Goal: Transaction & Acquisition: Purchase product/service

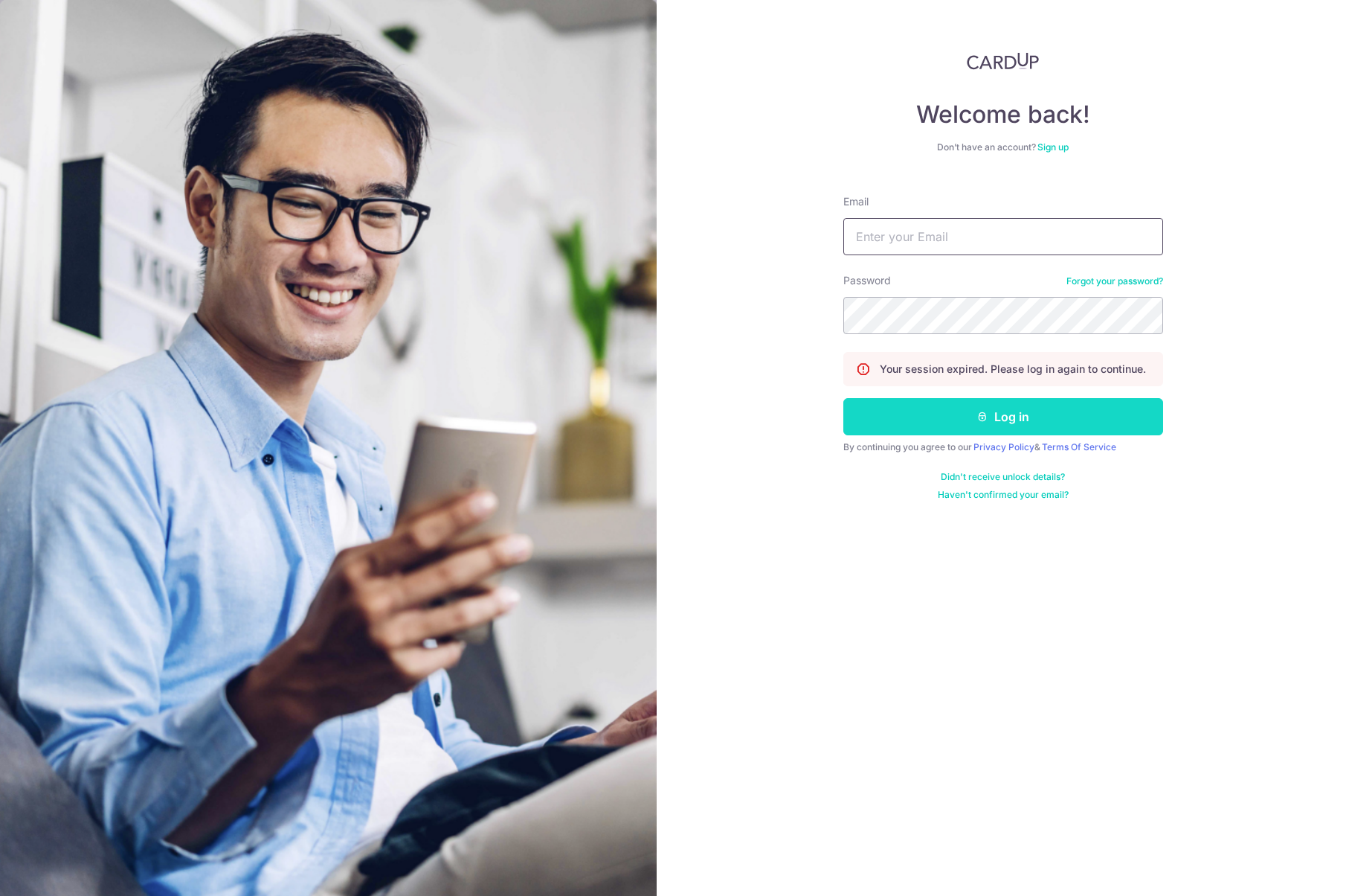
type input "[EMAIL_ADDRESS][DOMAIN_NAME]"
click at [1010, 417] on button "Log in" at bounding box center [1002, 417] width 320 height 37
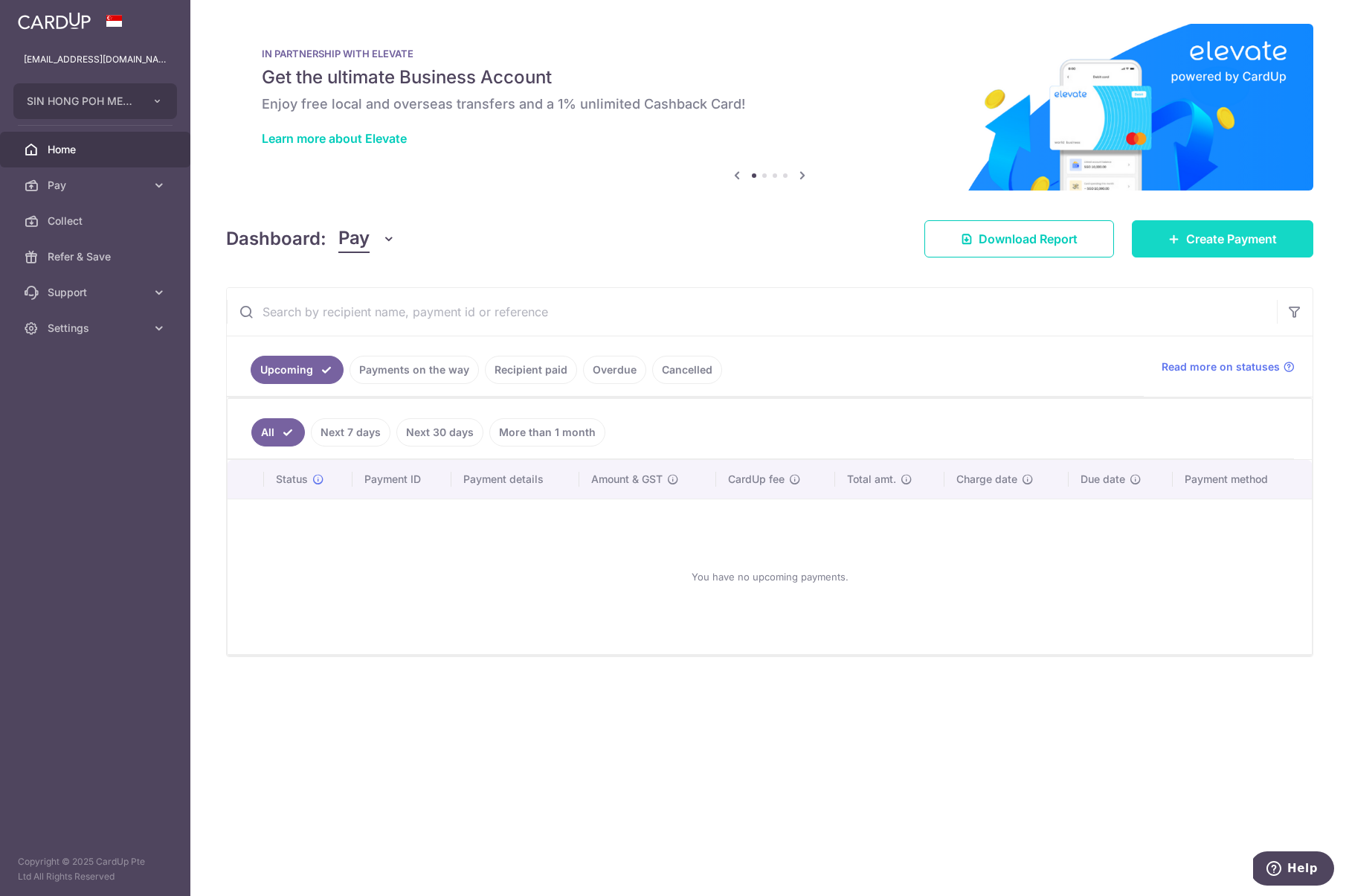
click at [1223, 248] on link "Create Payment" at bounding box center [1223, 239] width 182 height 37
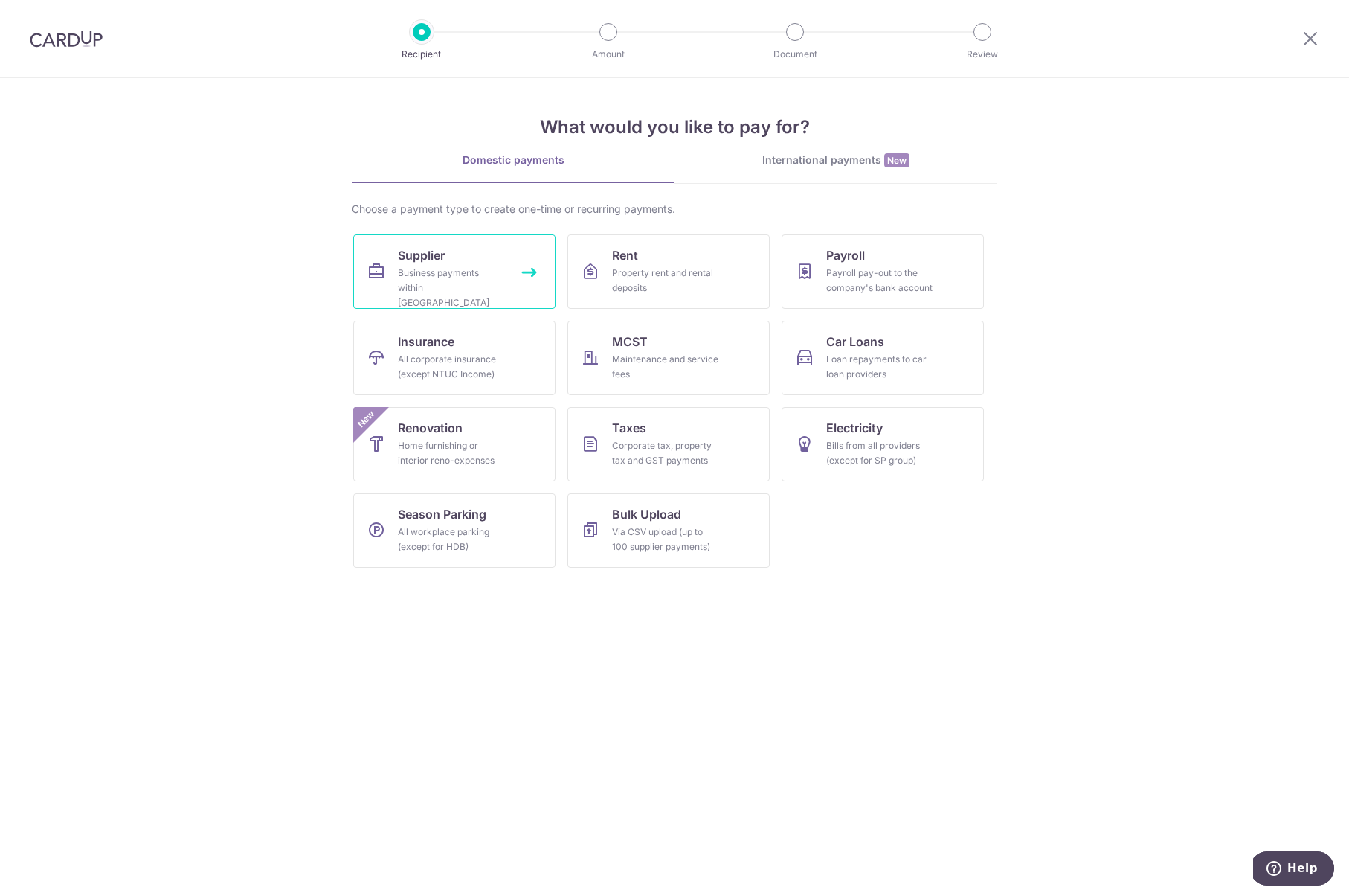
click at [409, 266] on div "Business payments within Singapore" at bounding box center [452, 288] width 107 height 44
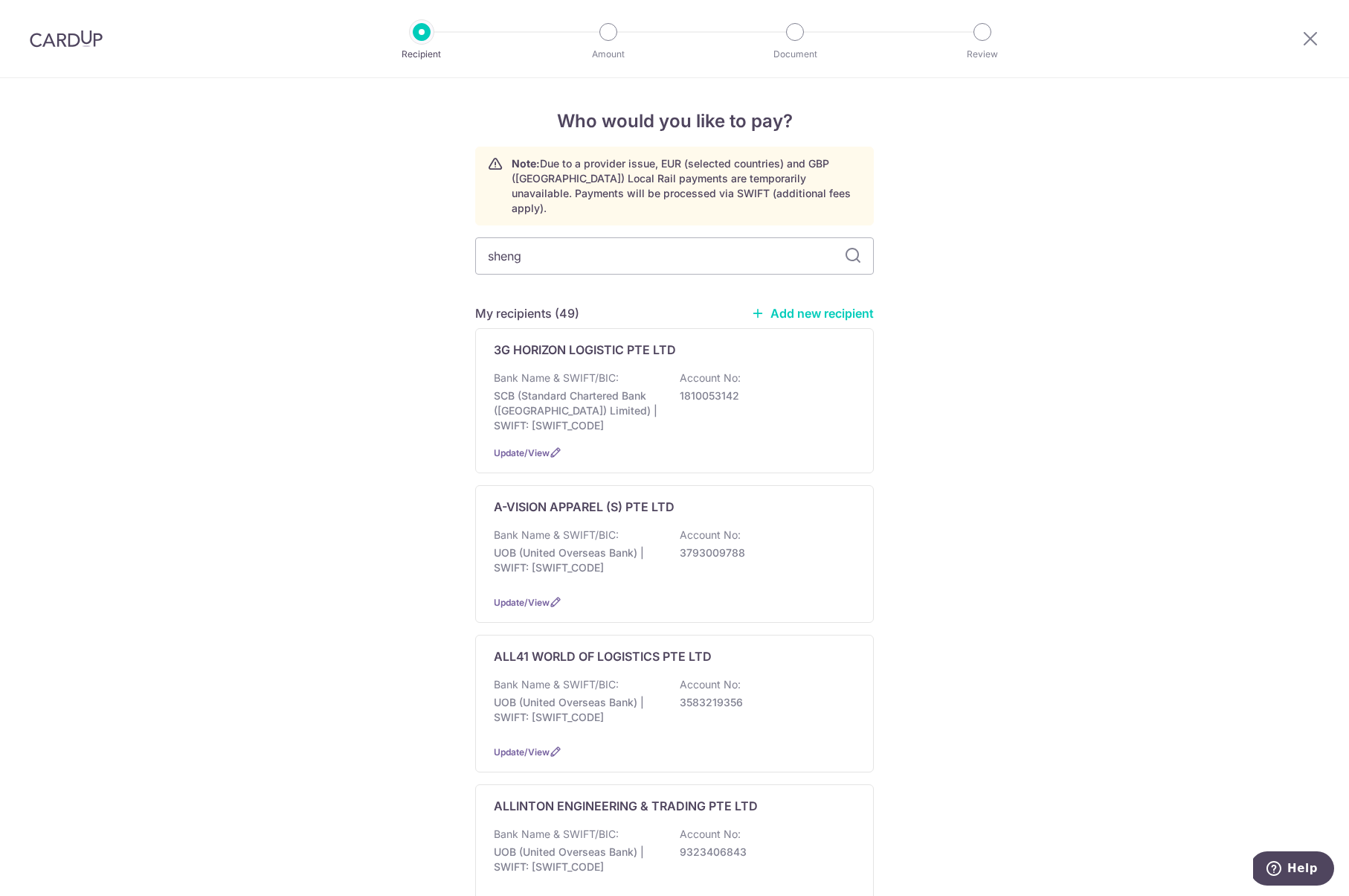
type input "sheng"
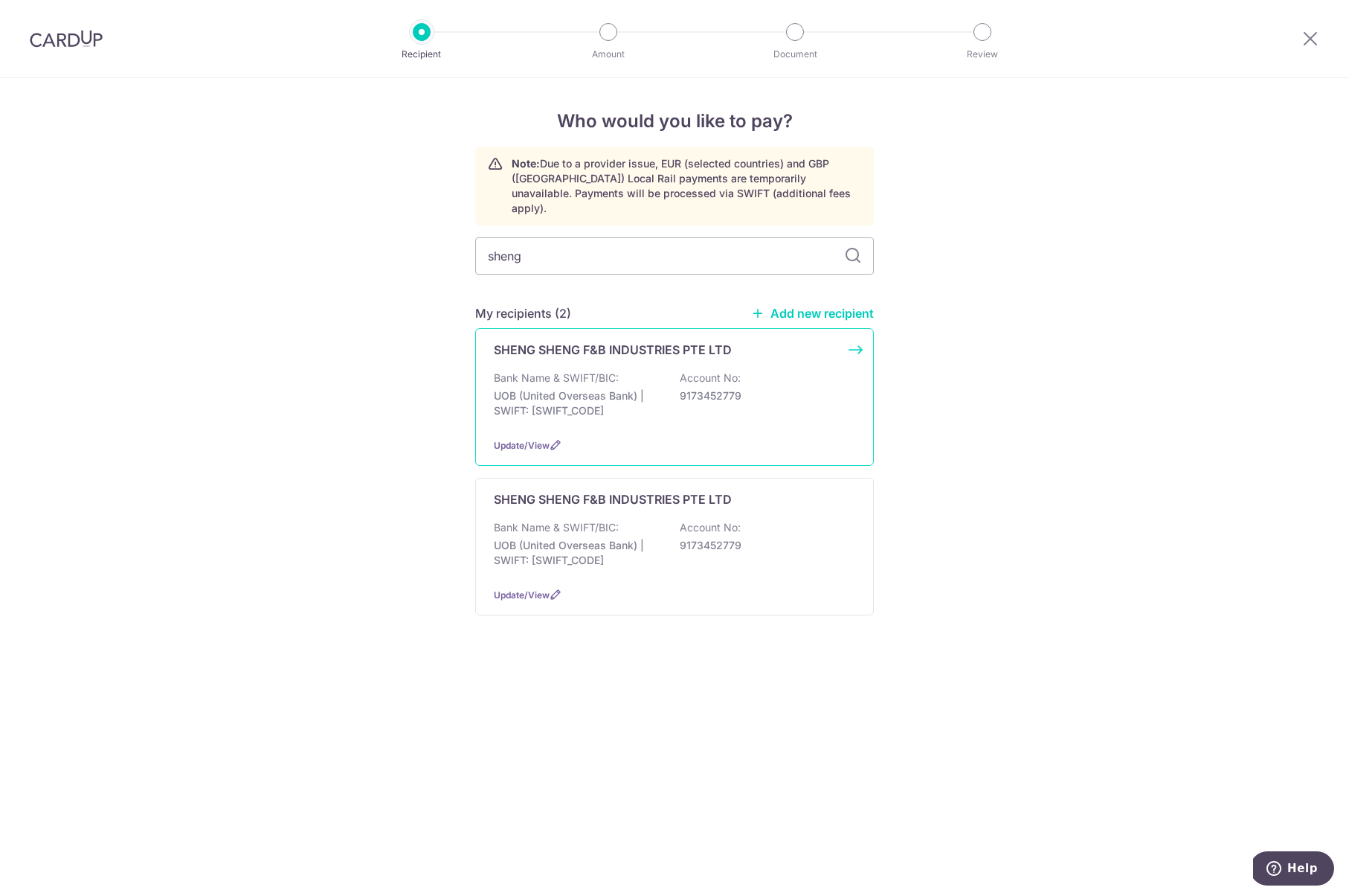
click at [636, 388] on p "UOB (United Overseas Bank) | SWIFT: UOVBSGSGXXX" at bounding box center [577, 403] width 167 height 30
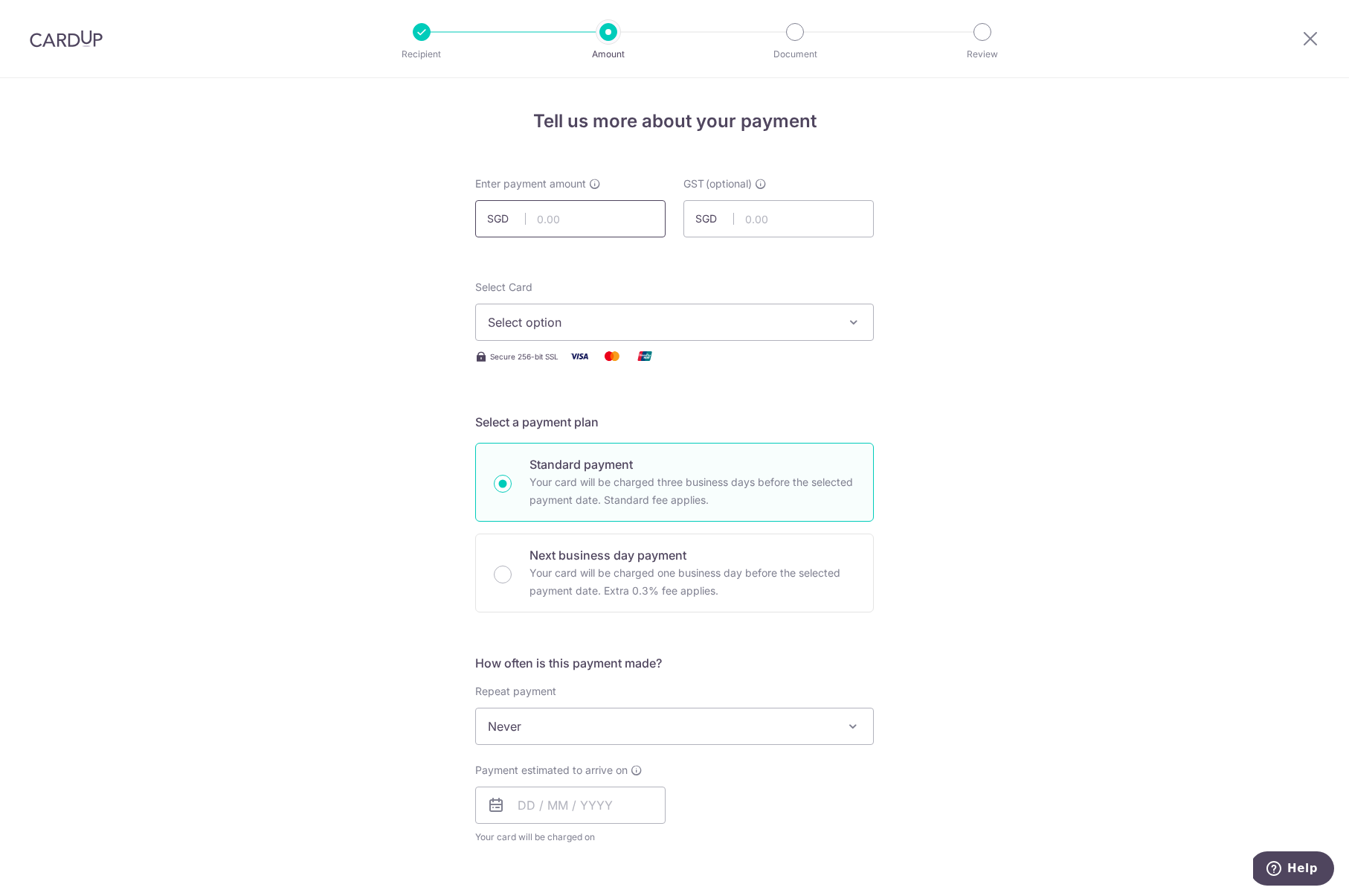
click at [569, 225] on input "text" at bounding box center [571, 219] width 191 height 37
type input "1,851.91"
click at [723, 324] on span "Select option" at bounding box center [662, 322] width 347 height 18
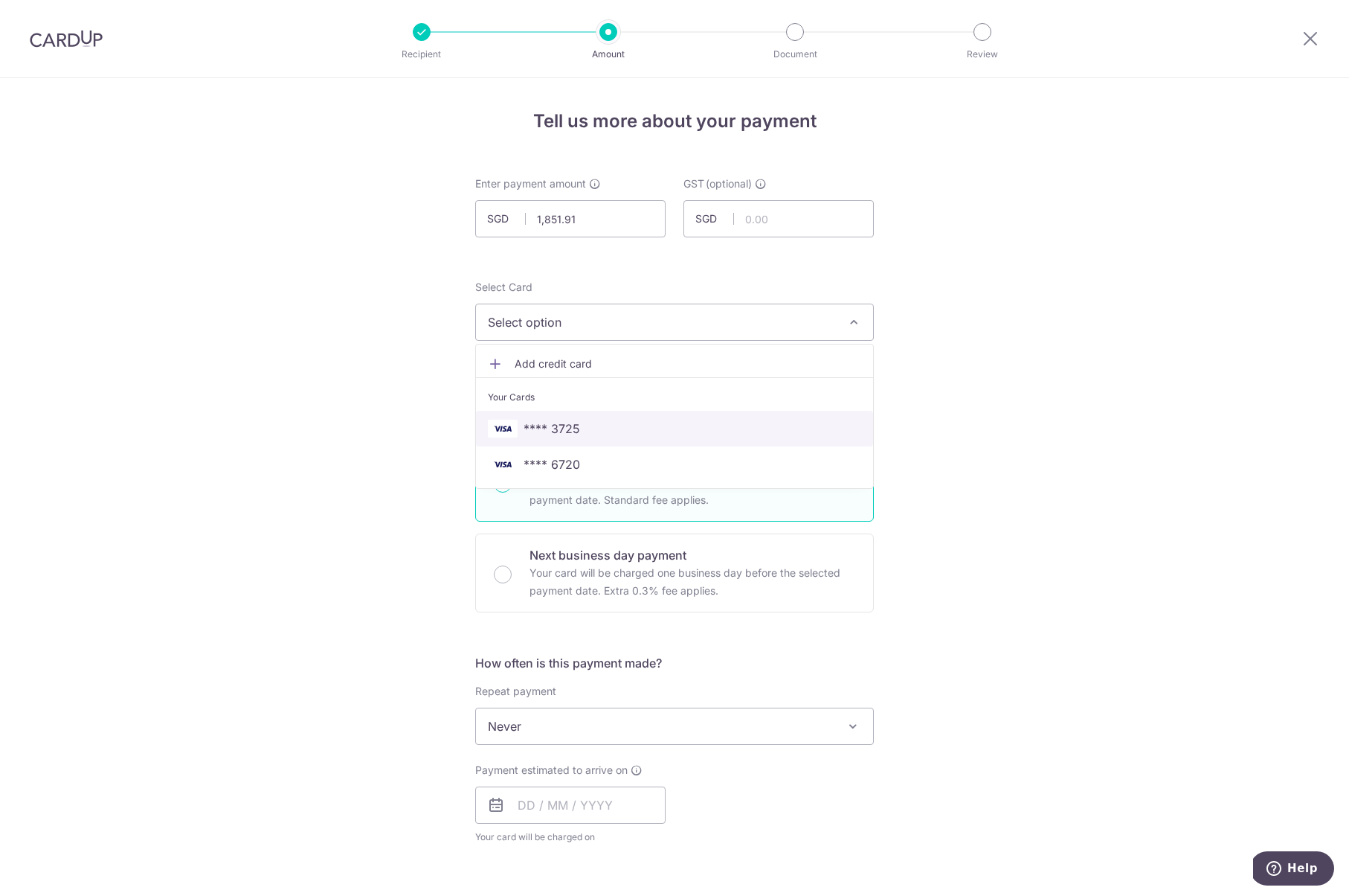
click at [603, 429] on span "**** 3725" at bounding box center [674, 428] width 373 height 18
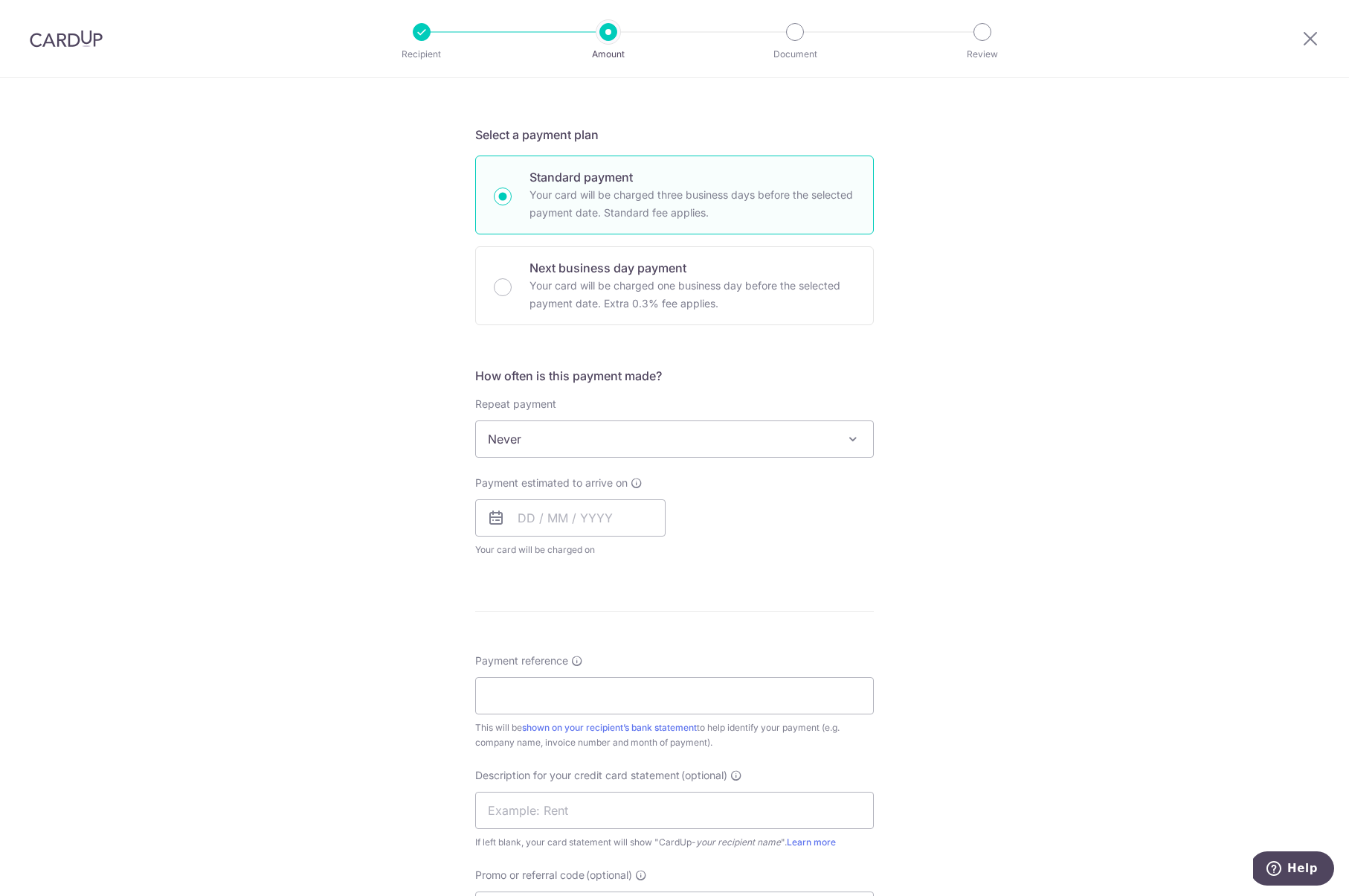
scroll to position [320, 0]
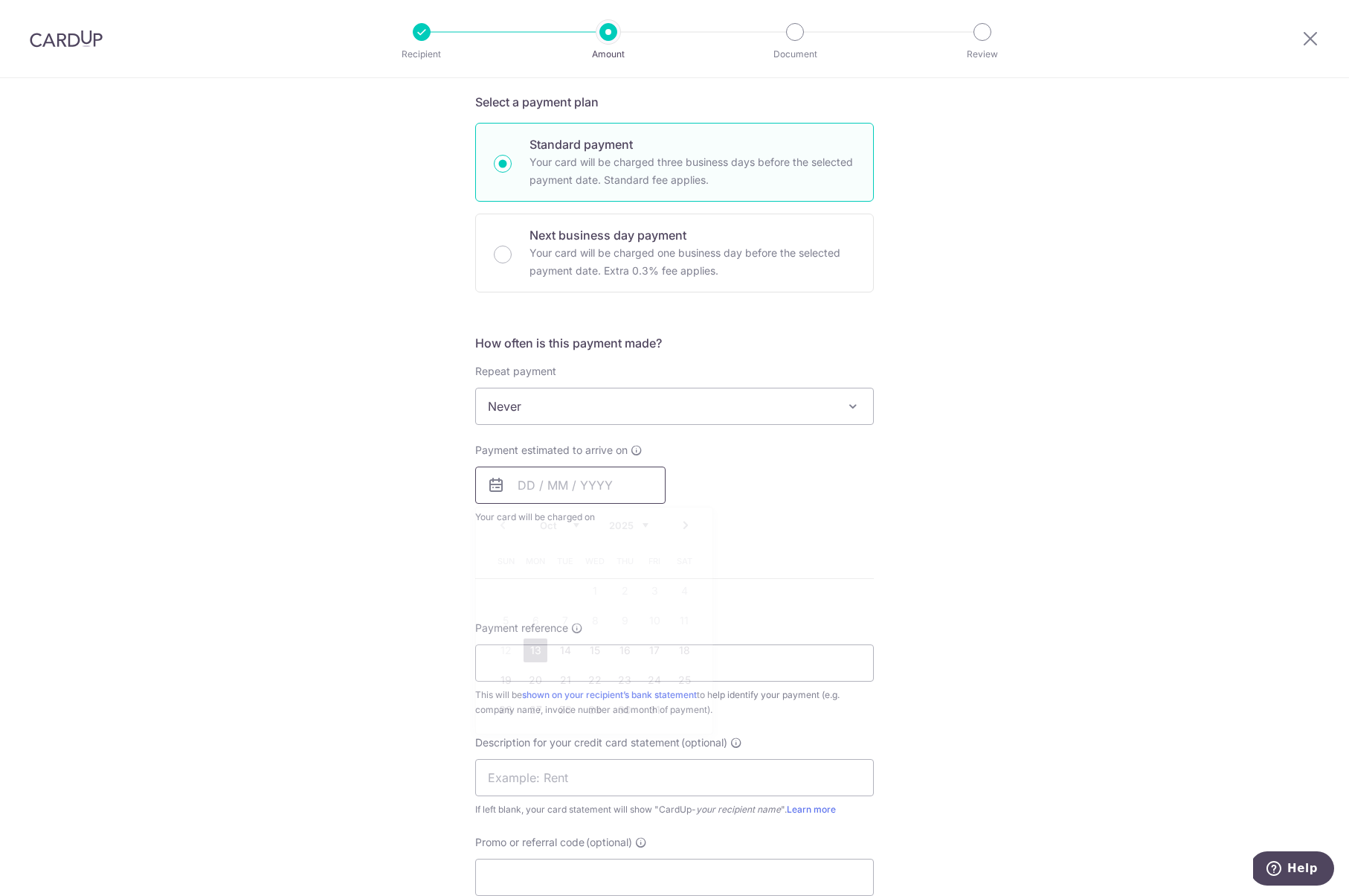
click at [595, 482] on input "text" at bounding box center [571, 485] width 191 height 37
click at [535, 644] on link "13" at bounding box center [536, 650] width 24 height 24
type input "13/10/2025"
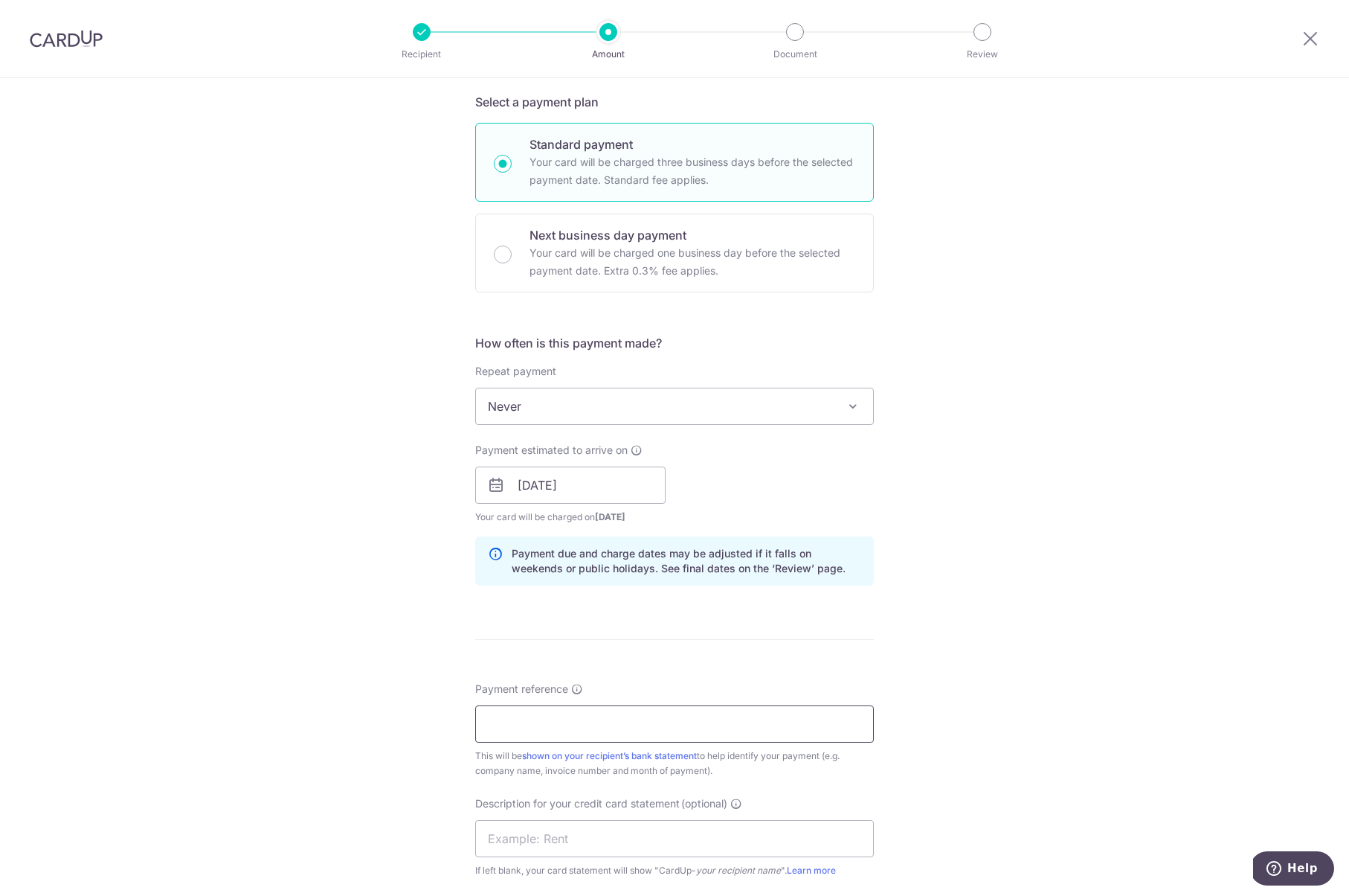
click at [589, 713] on input "Payment reference" at bounding box center [674, 724] width 398 height 37
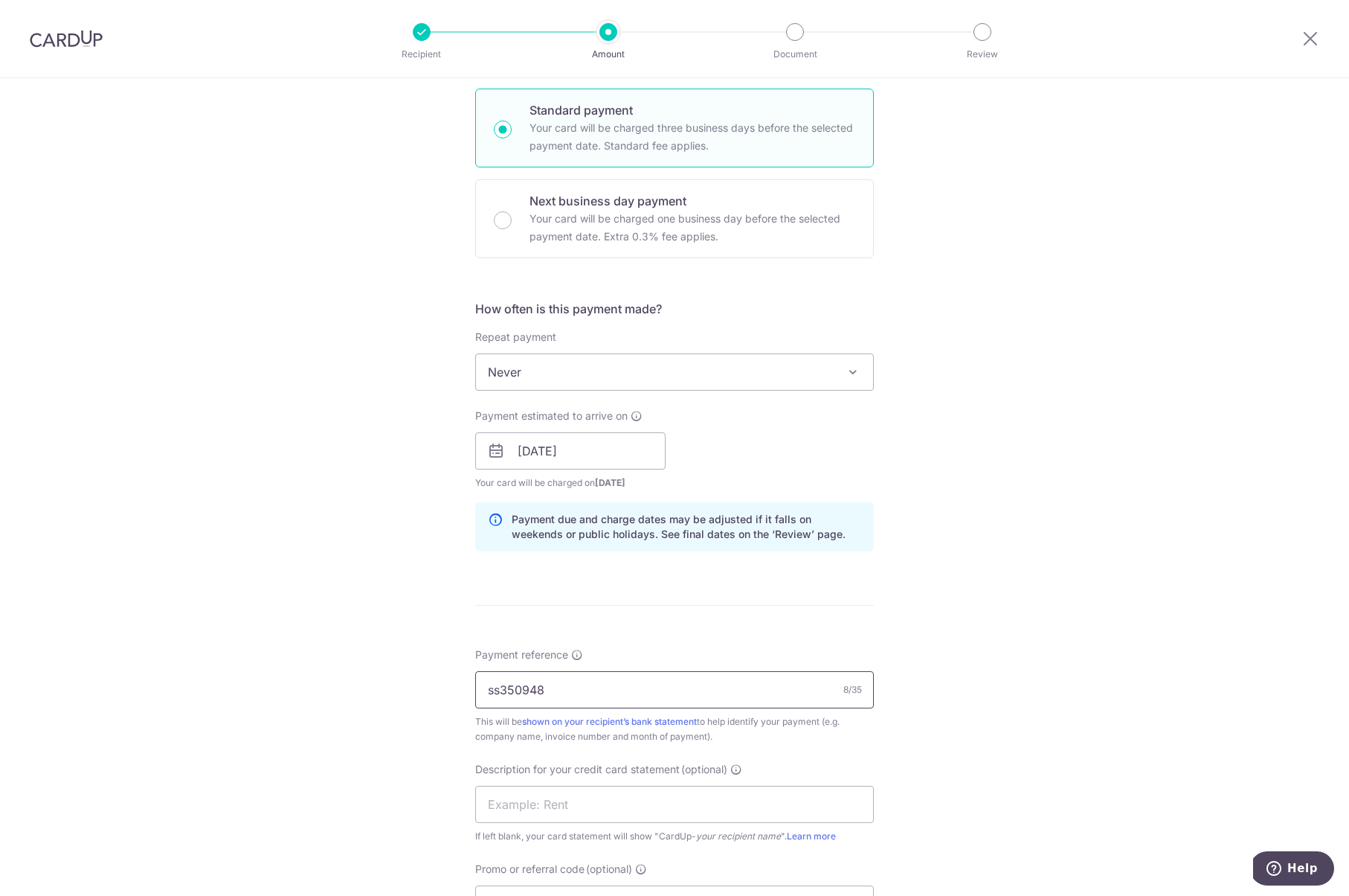
scroll to position [599, 0]
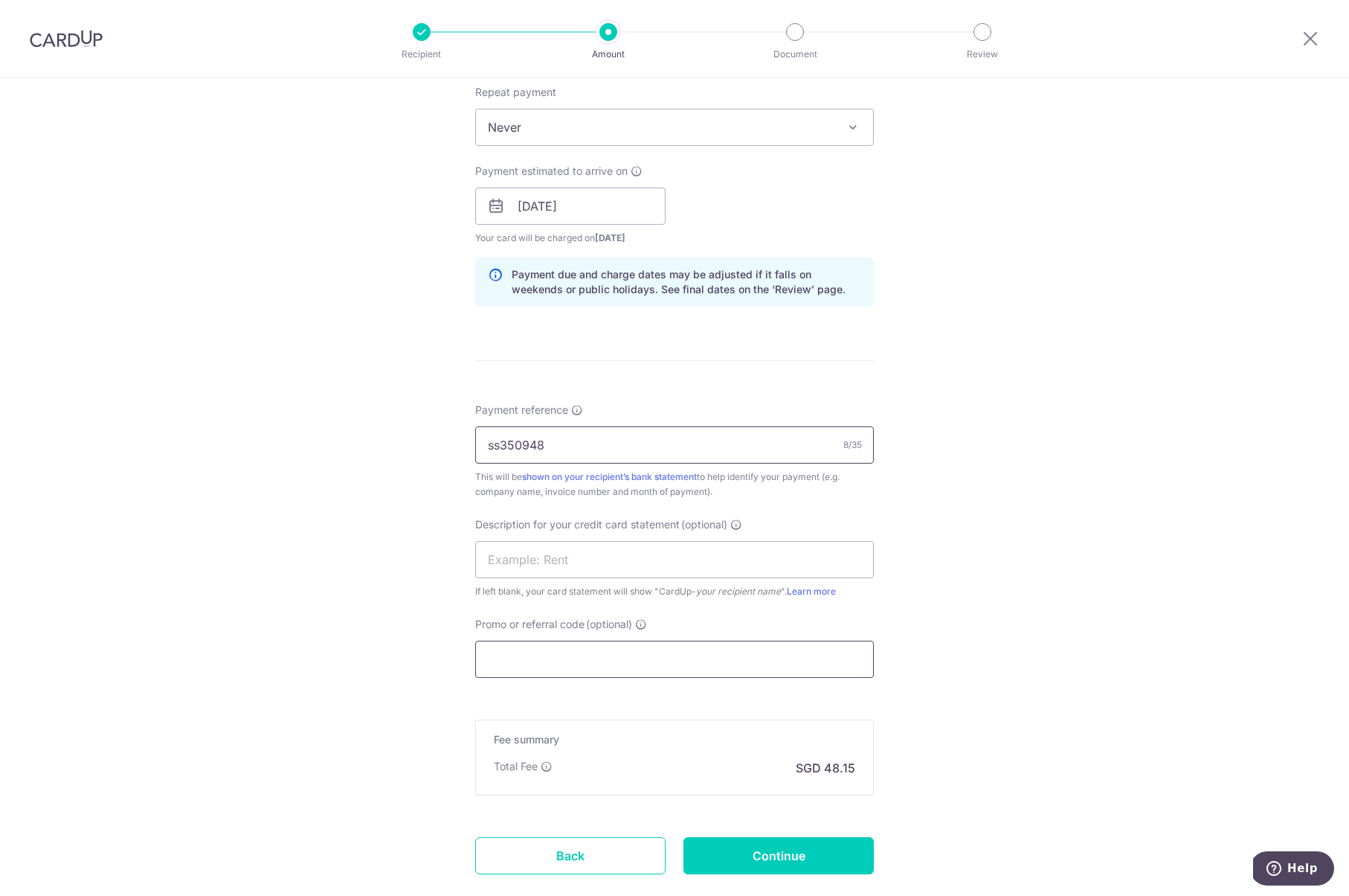
type input "ss350948"
click at [575, 667] on input "Promo or referral code (optional)" at bounding box center [674, 659] width 398 height 37
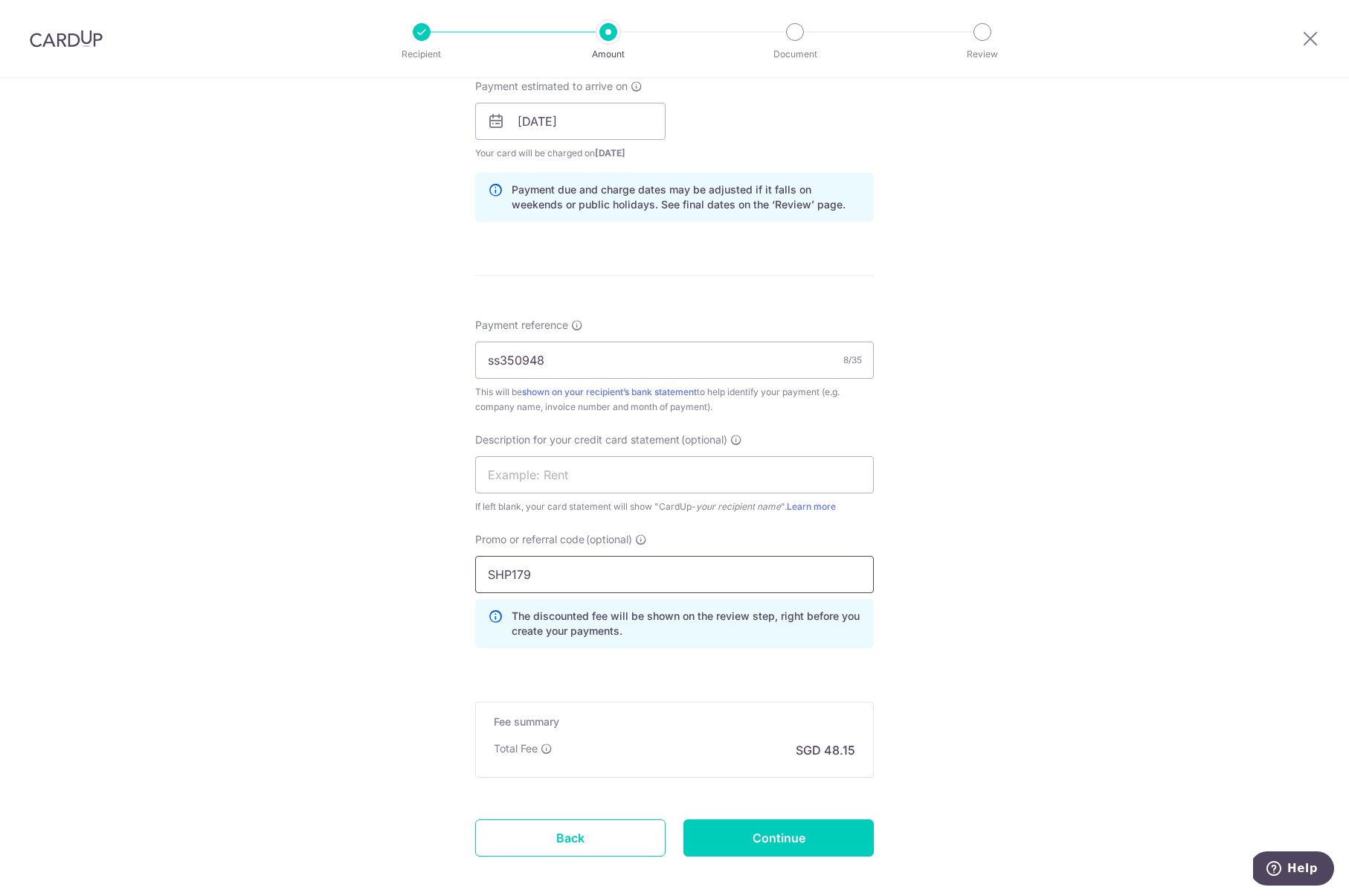
scroll to position [756, 0]
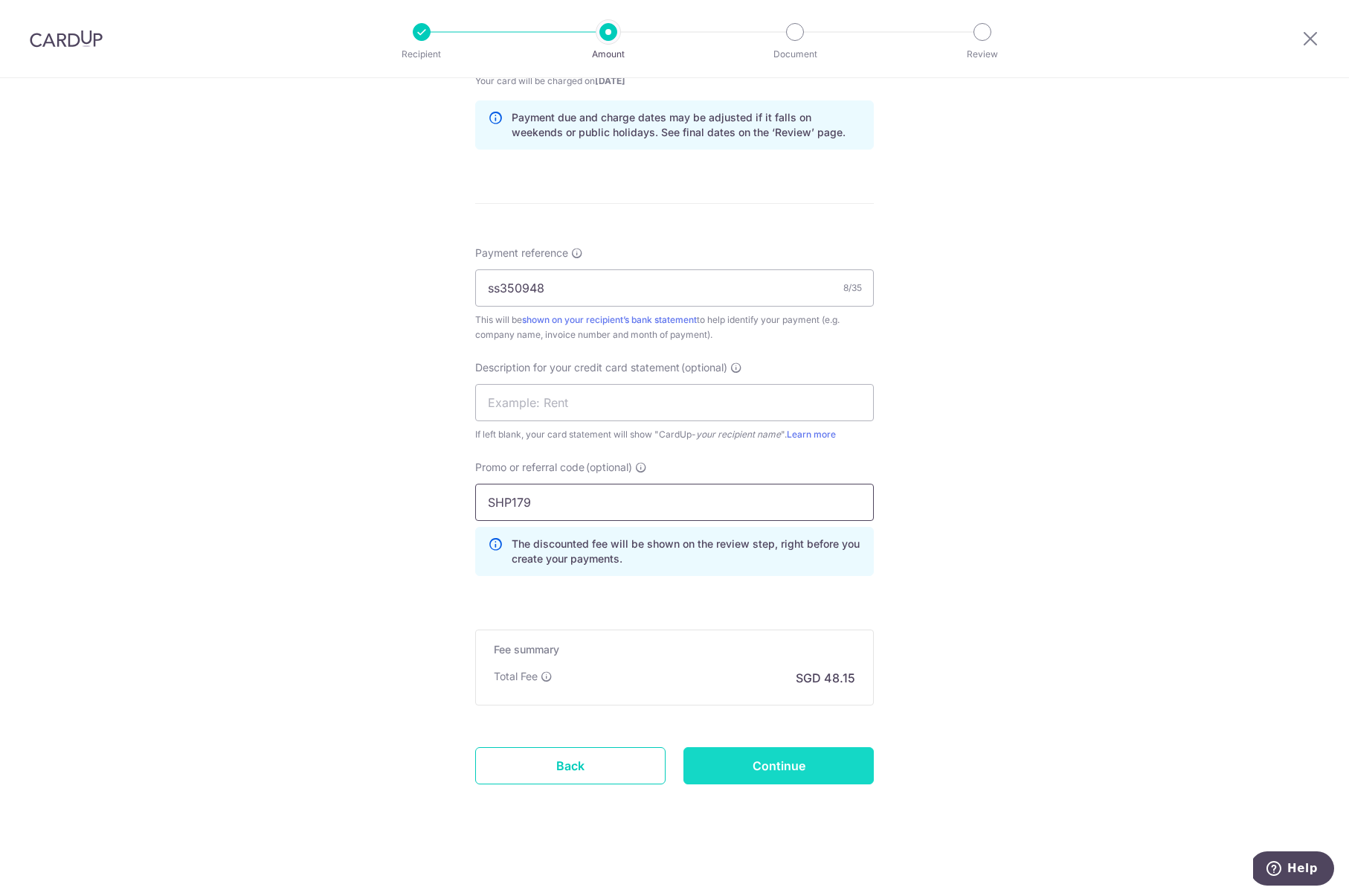
type input "SHP179"
click at [783, 762] on input "Continue" at bounding box center [779, 765] width 191 height 37
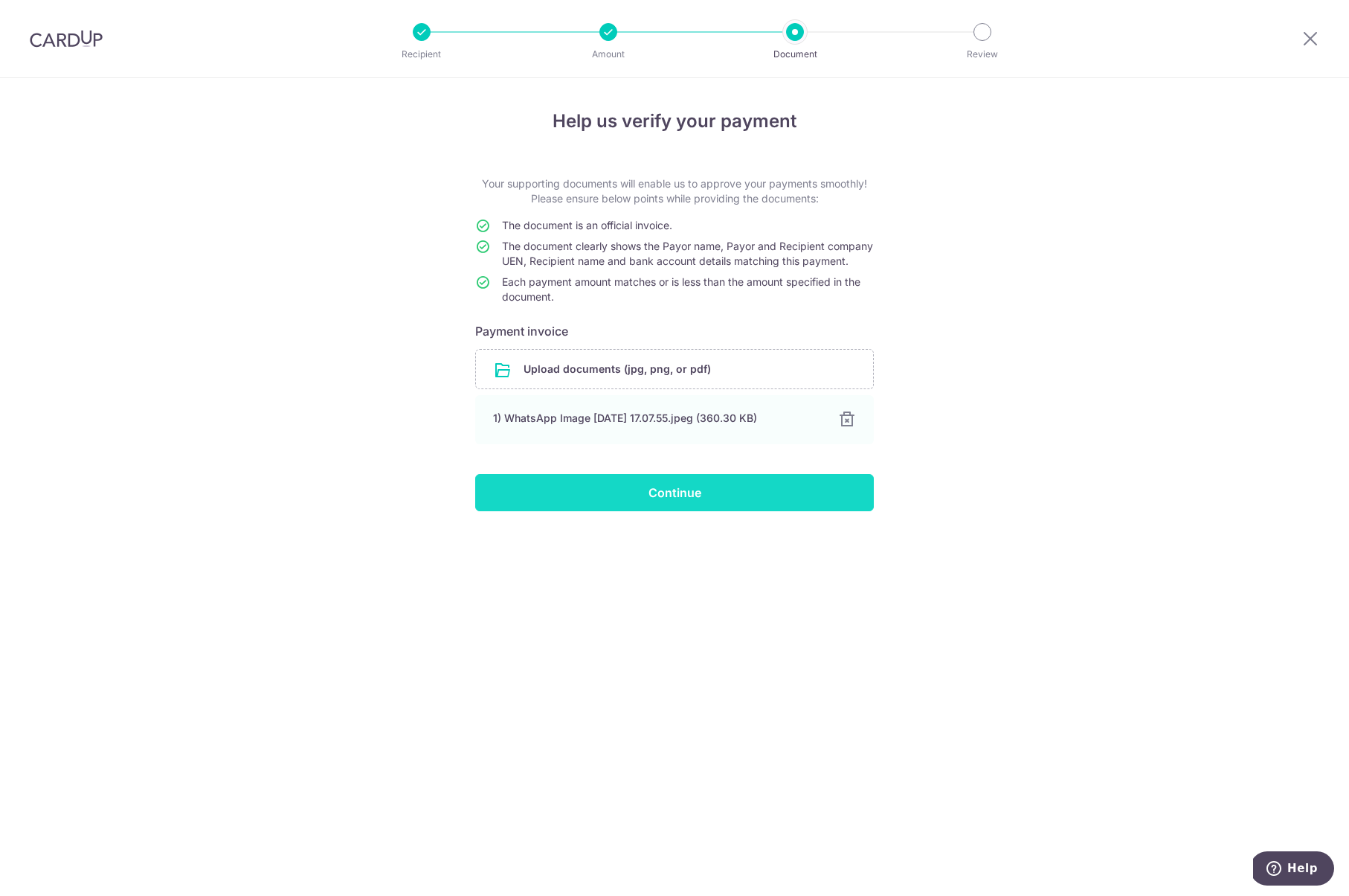
click at [599, 508] on input "Continue" at bounding box center [674, 492] width 398 height 37
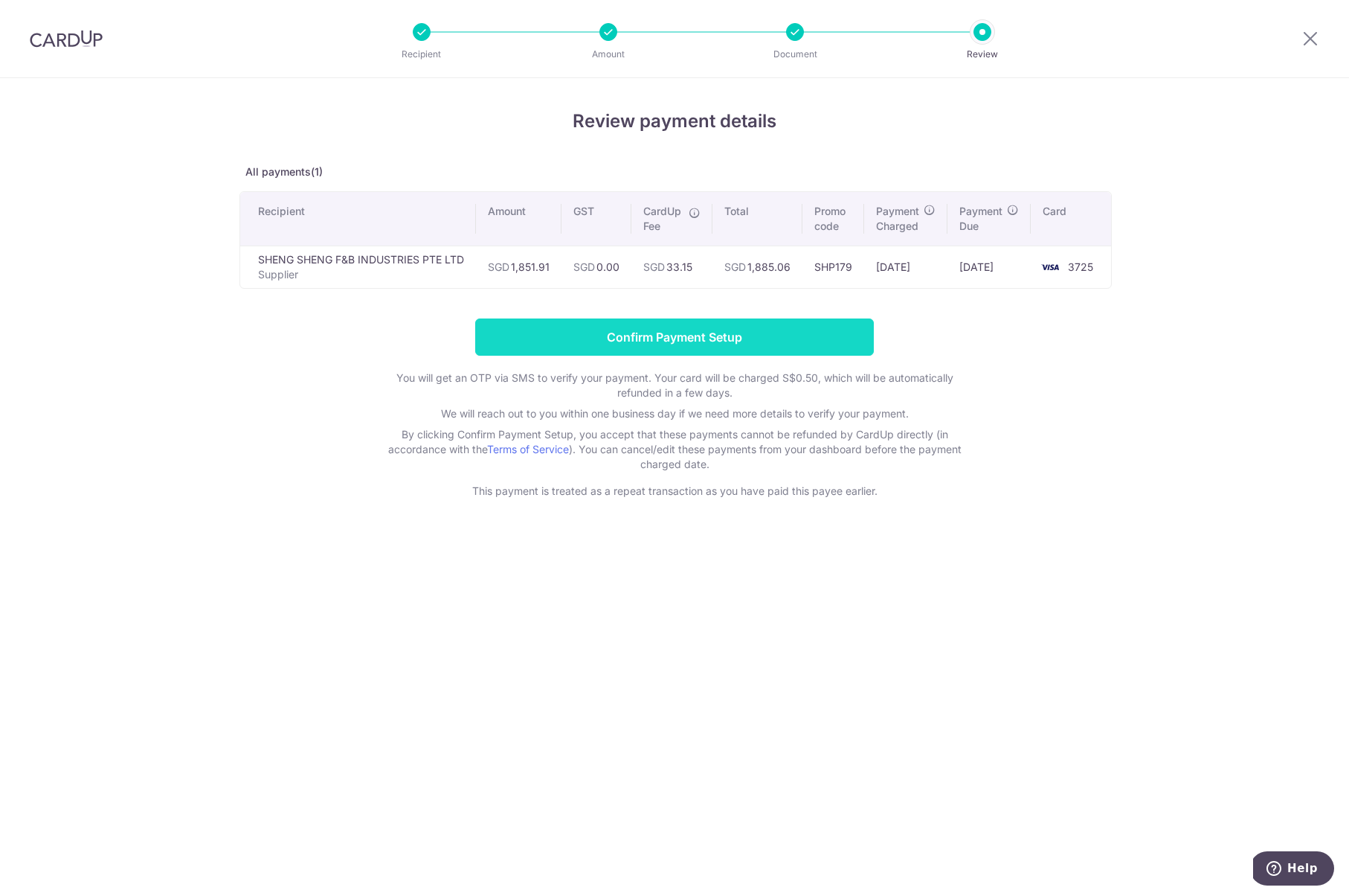
click at [715, 344] on input "Confirm Payment Setup" at bounding box center [674, 337] width 398 height 37
